Goal: Complete application form

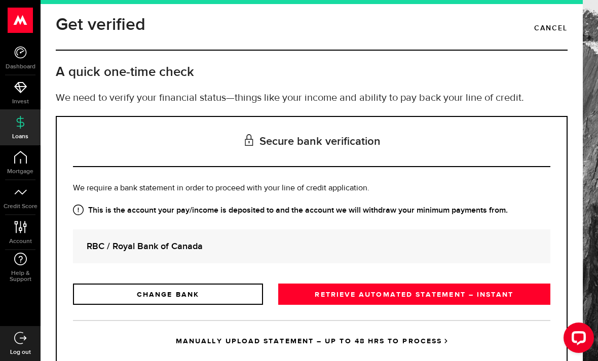
scroll to position [6, 0]
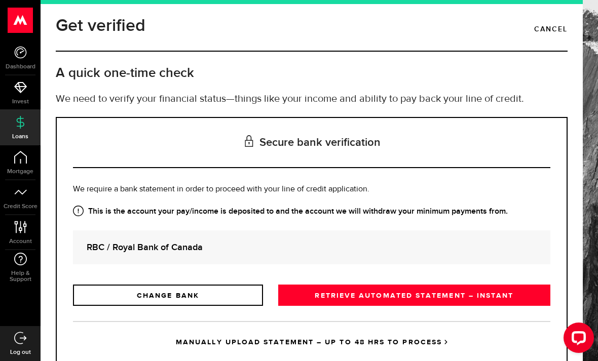
click at [405, 297] on link "RETRIEVE AUTOMATED STATEMENT – INSTANT" at bounding box center [414, 295] width 272 height 21
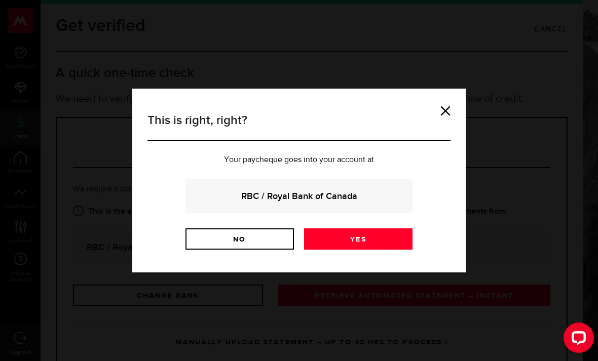
click at [380, 204] on div "RBC / Royal Bank of Canada" at bounding box center [298, 196] width 227 height 34
click at [359, 193] on strong "RBC / Royal Bank of Canada" at bounding box center [299, 196] width 200 height 14
click at [354, 242] on link "Yes" at bounding box center [358, 238] width 108 height 21
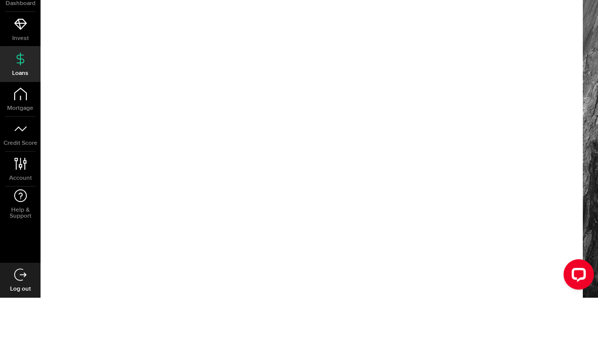
scroll to position [32, 0]
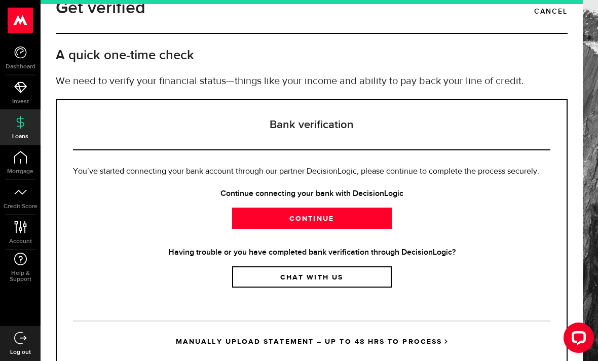
scroll to position [23, 0]
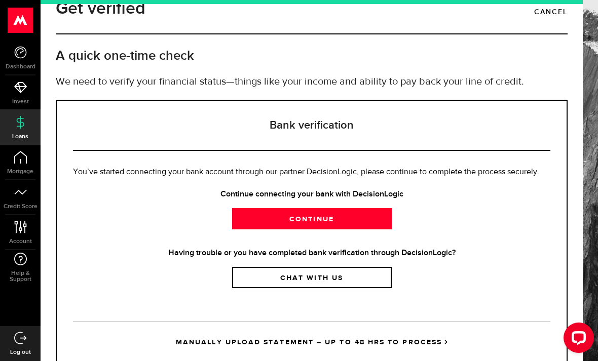
click at [341, 219] on link "Continue" at bounding box center [312, 218] width 160 height 21
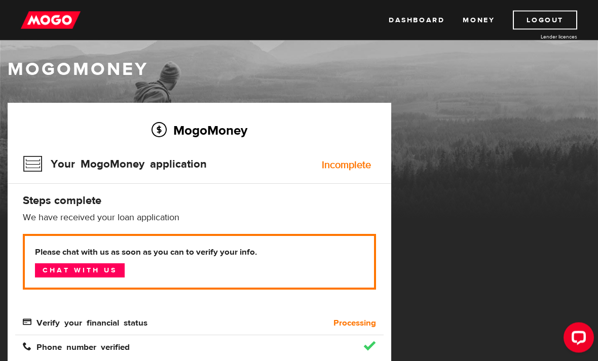
scroll to position [8, 0]
click at [73, 276] on link "Chat with us" at bounding box center [80, 270] width 90 height 14
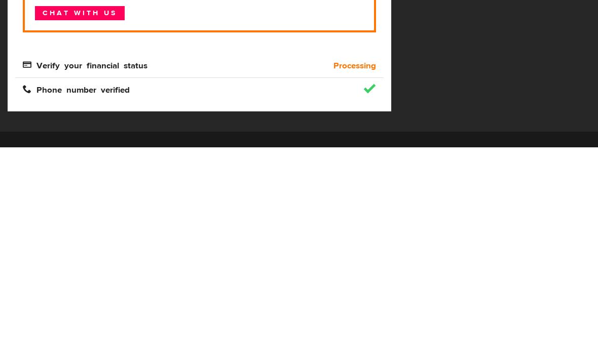
scroll to position [174, 0]
